Goal: Task Accomplishment & Management: Use online tool/utility

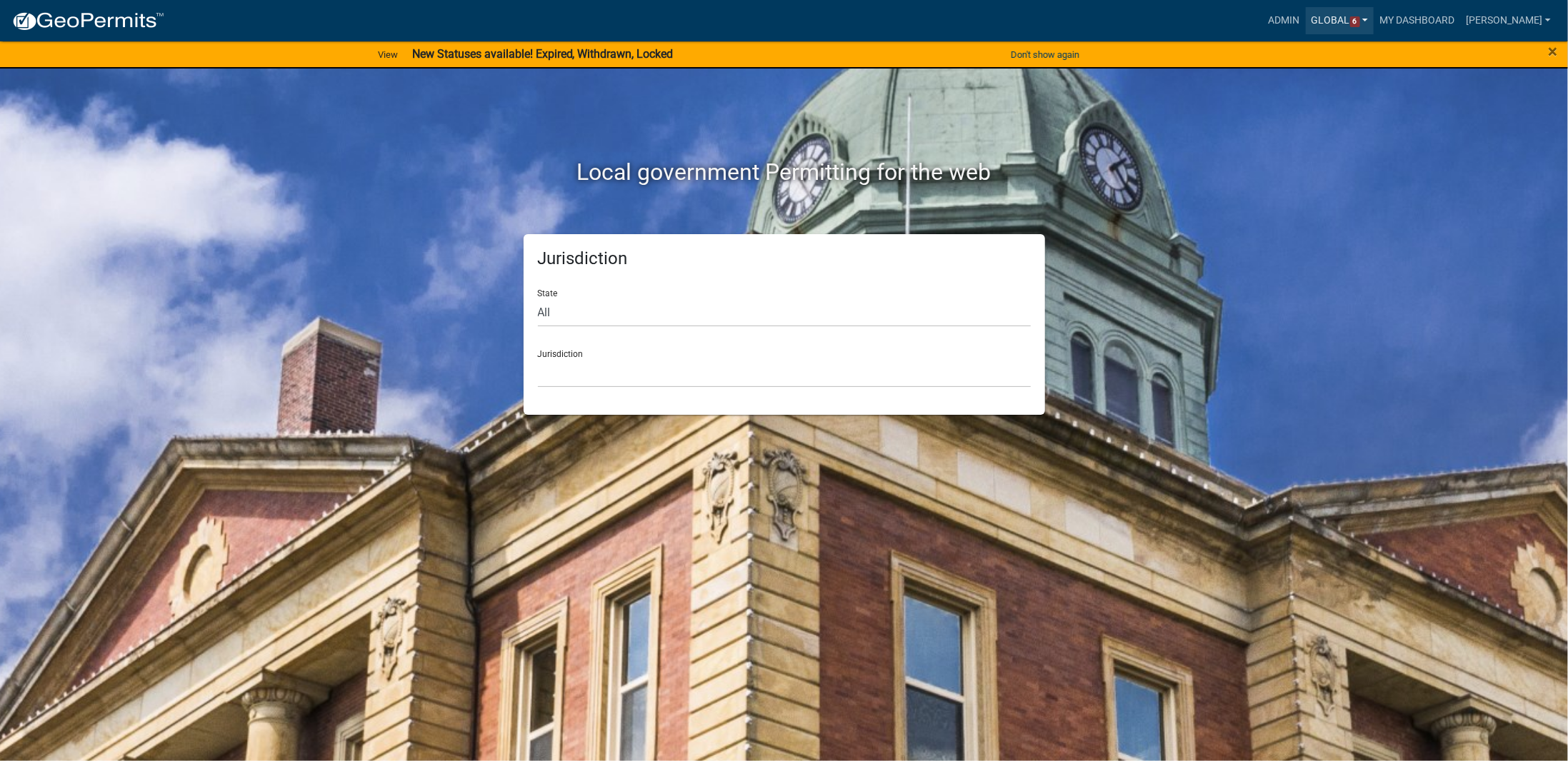
click at [1344, 19] on link "Global 6" at bounding box center [1340, 20] width 69 height 27
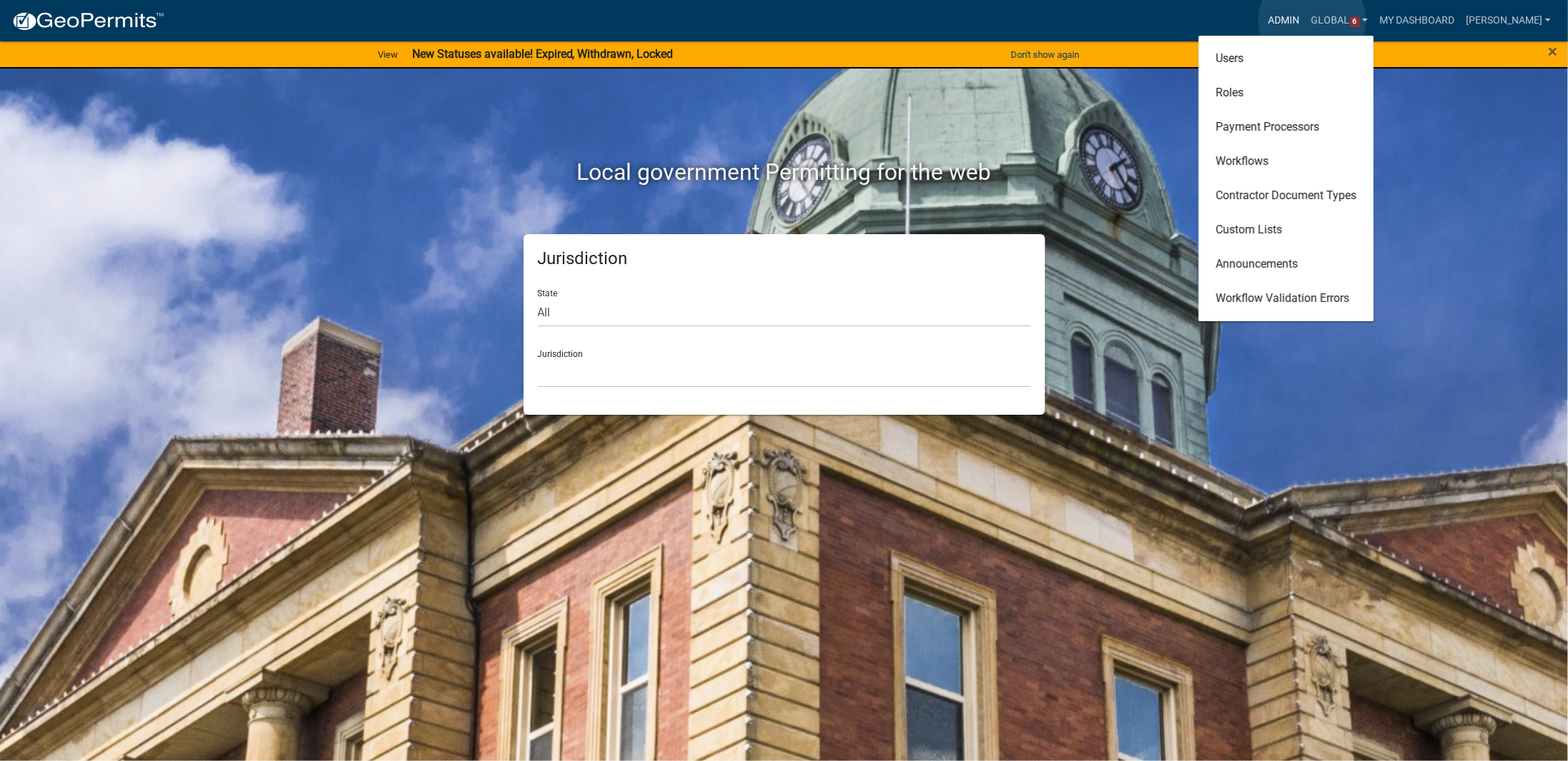
click at [1306, 20] on link "Admin" at bounding box center [1284, 20] width 43 height 27
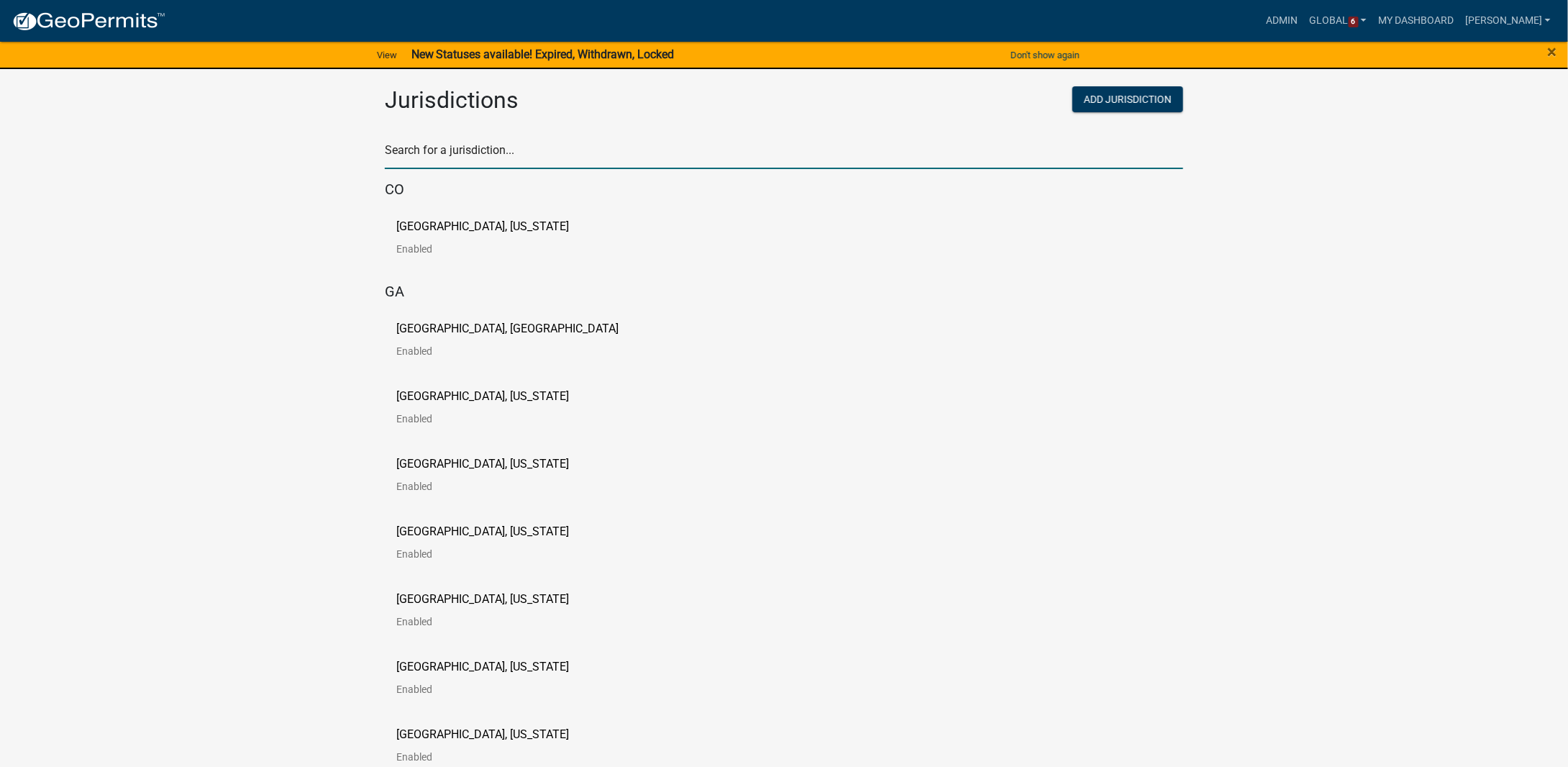
click at [511, 151] on input "text" at bounding box center [783, 154] width 798 height 29
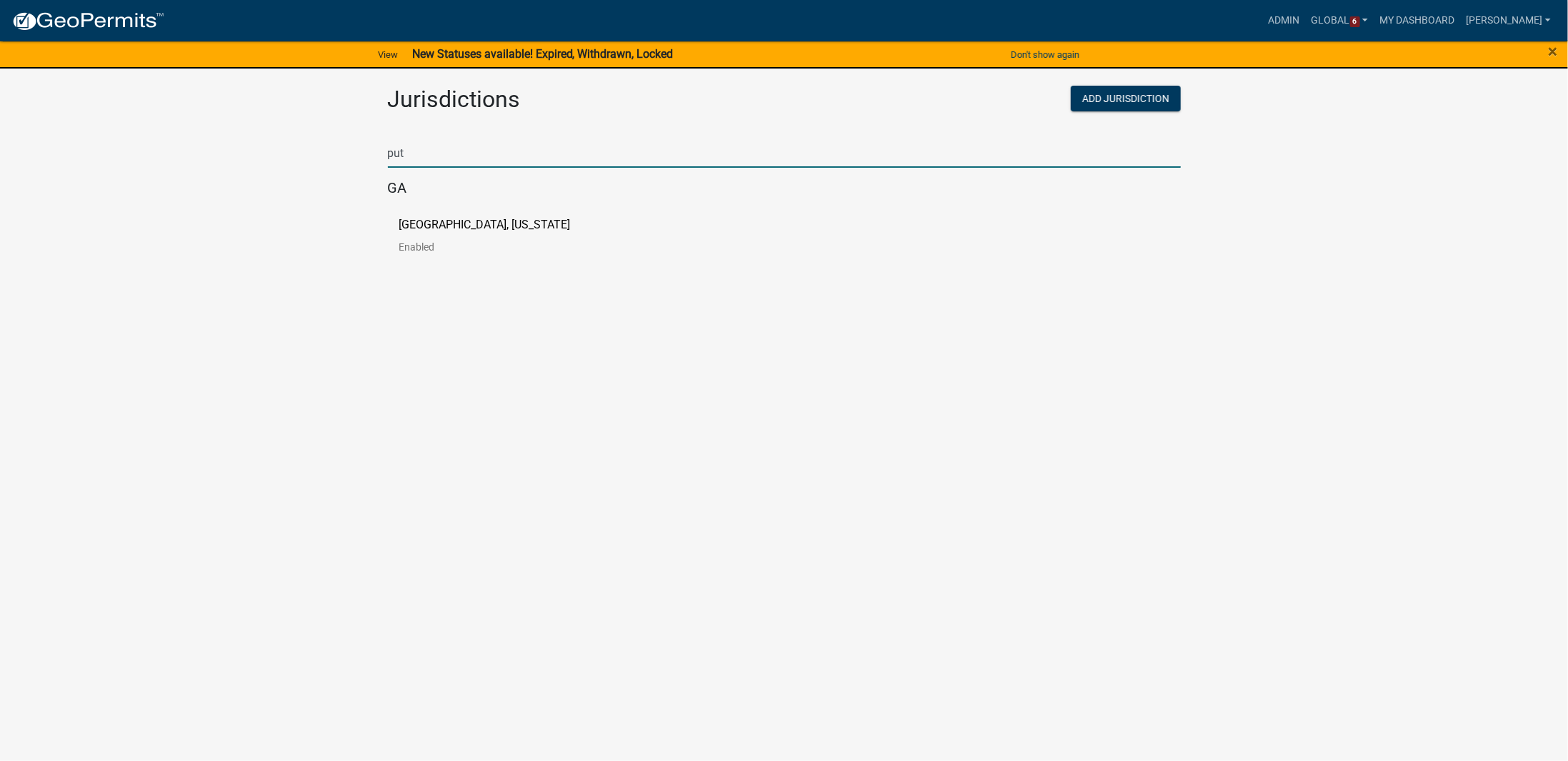
type input "put"
click at [420, 226] on p "[GEOGRAPHIC_DATA], [US_STATE]" at bounding box center [484, 224] width 171 height 12
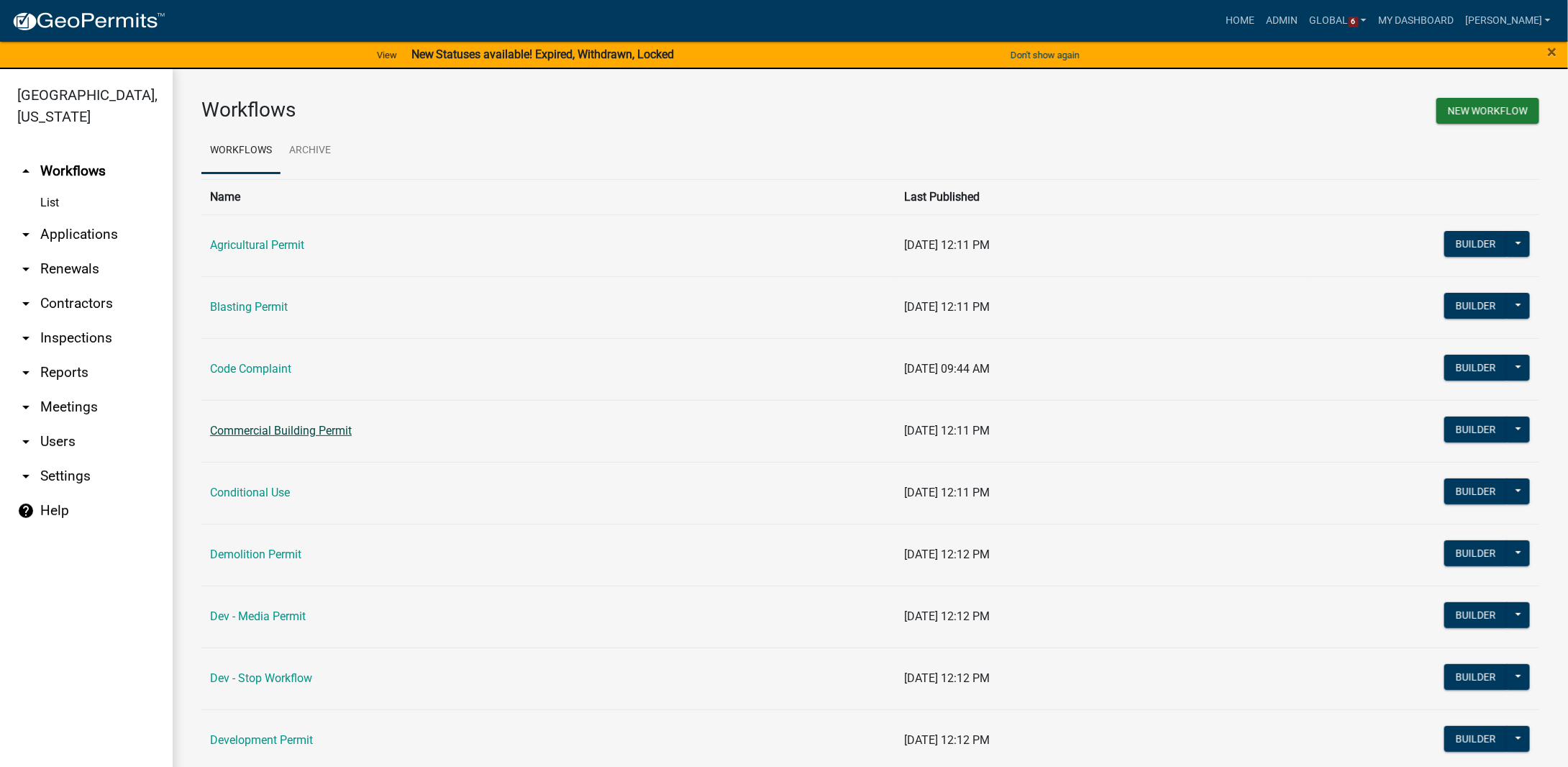
click at [244, 434] on link "Commercial Building Permit" at bounding box center [281, 430] width 142 height 13
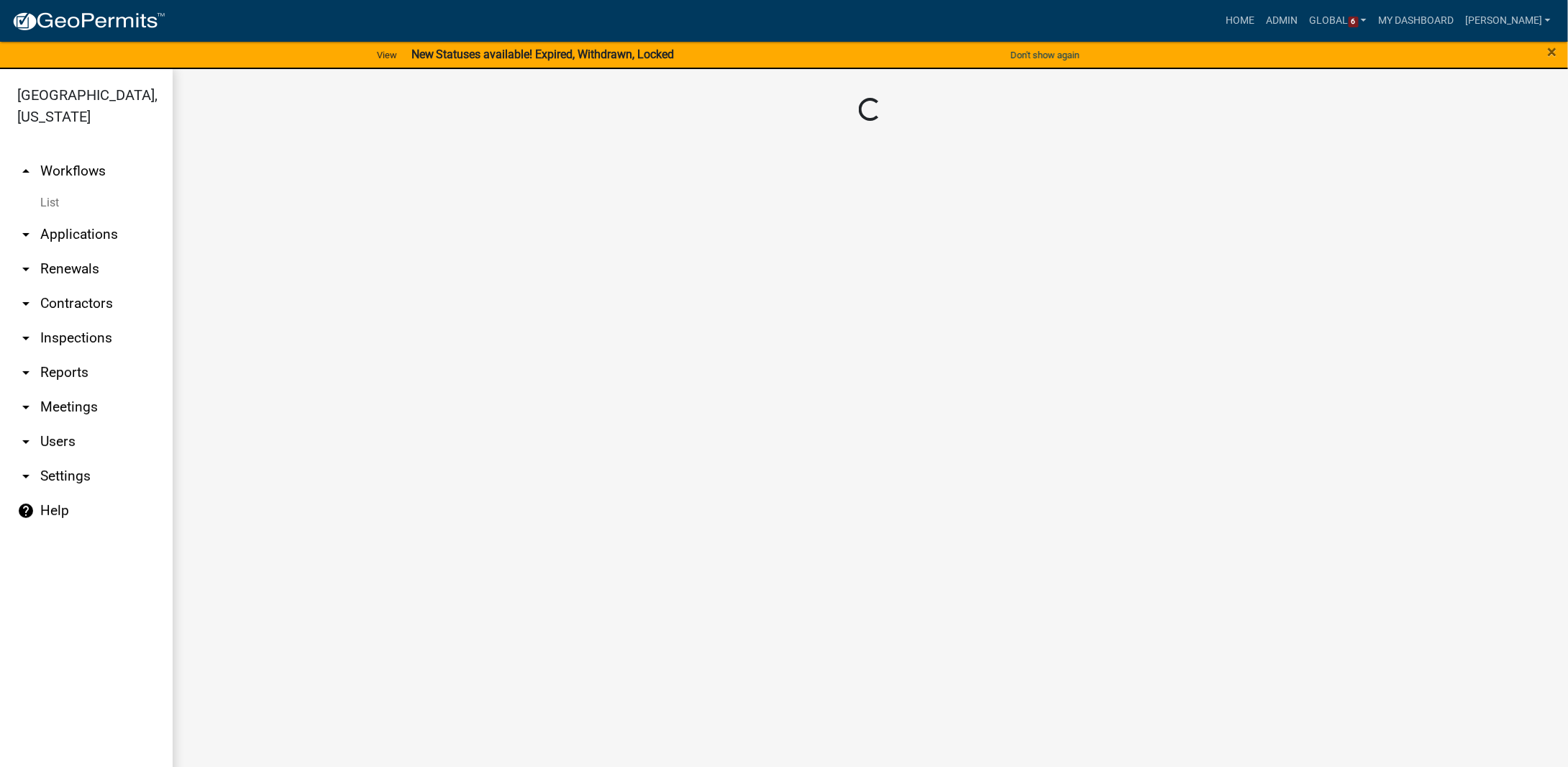
click at [244, 434] on main "Loading..." at bounding box center [870, 426] width 1395 height 715
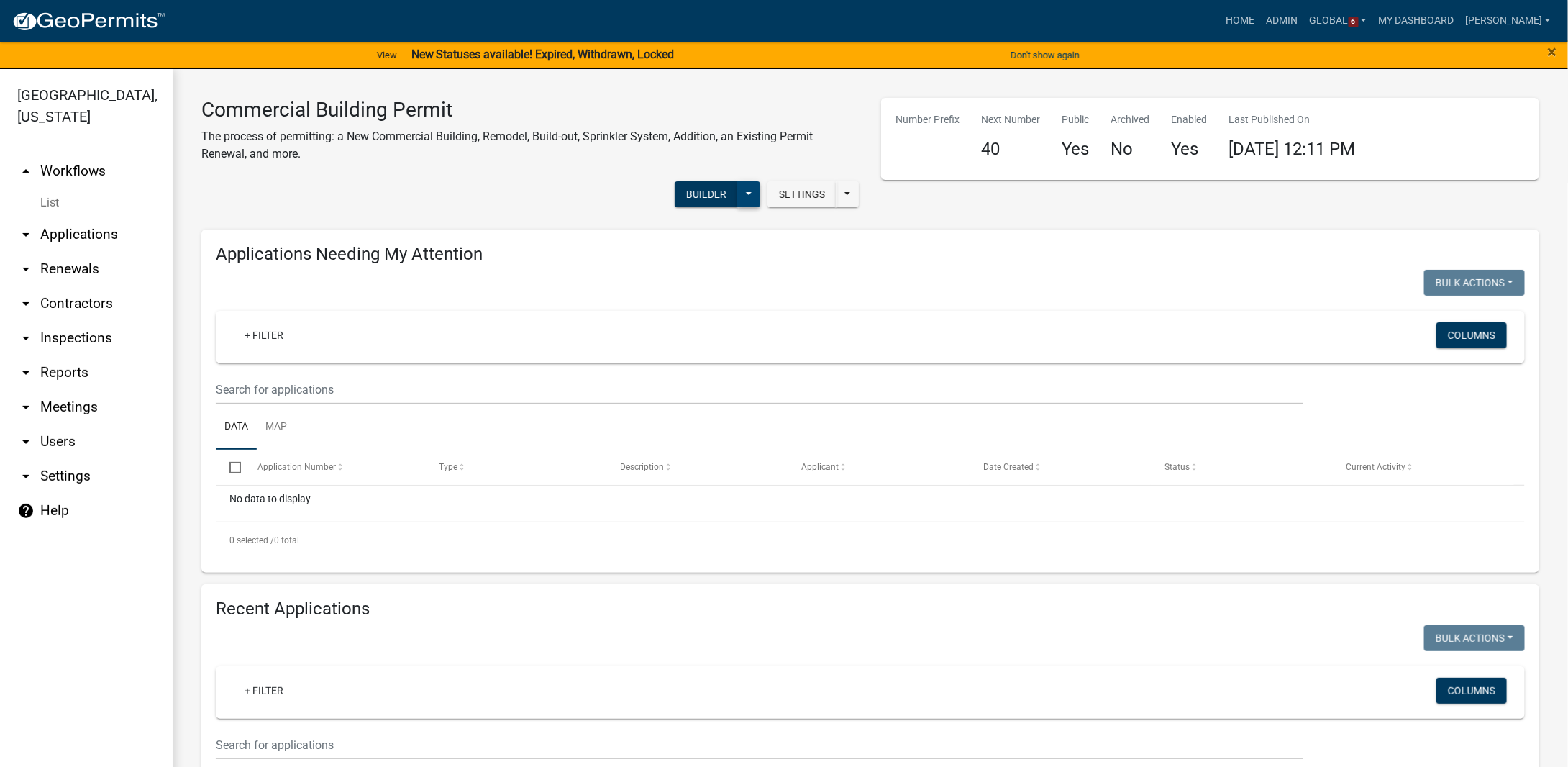
click at [738, 190] on button at bounding box center [749, 194] width 23 height 26
click at [682, 185] on button "Builder" at bounding box center [706, 194] width 63 height 26
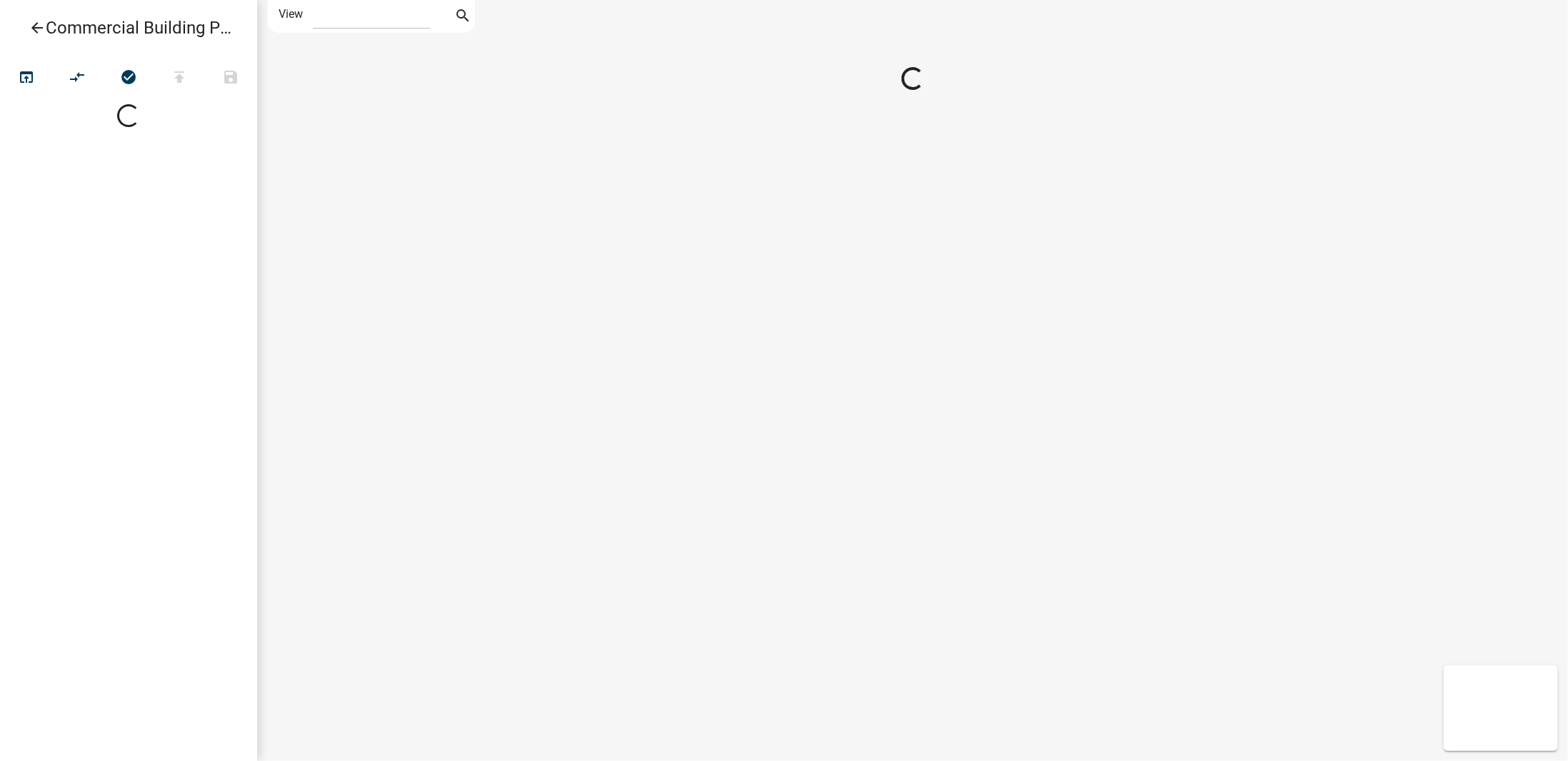
select select "1"
